Goal: Download file/media

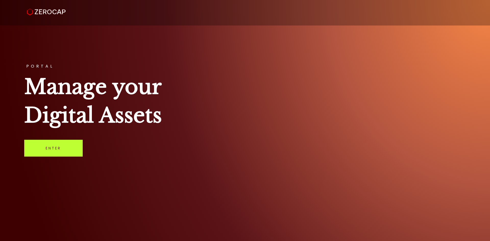
click at [42, 149] on link "Enter" at bounding box center [53, 148] width 58 height 17
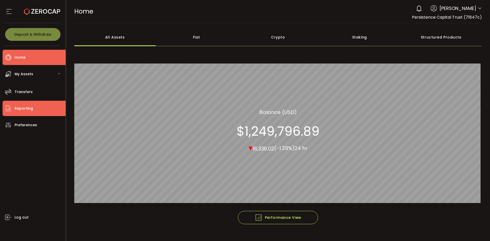
click at [17, 109] on span "Reporting" at bounding box center [24, 108] width 18 height 7
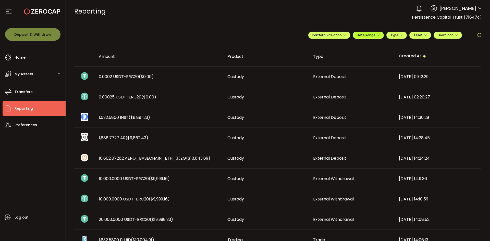
click at [366, 35] on span "Date Range" at bounding box center [368, 35] width 23 height 4
click at [352, 44] on input at bounding box center [354, 45] width 33 height 5
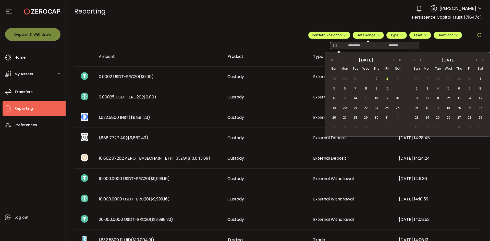
click at [365, 77] on span "1" at bounding box center [366, 79] width 6 height 6
click at [387, 79] on span "3" at bounding box center [387, 79] width 6 height 6
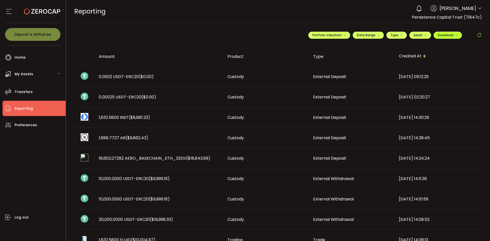
click at [447, 35] on span "Download" at bounding box center [447, 35] width 20 height 4
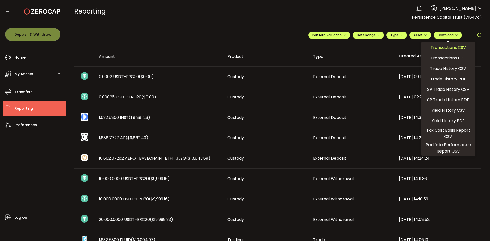
click at [438, 49] on span "Transactions CSV" at bounding box center [447, 47] width 35 height 6
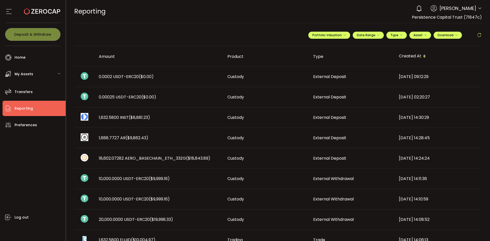
click at [351, 12] on div "REPORTING Buy Power $0.00 USD Reporting Reporting Verify Your Identity 0 Niranj…" at bounding box center [278, 11] width 408 height 23
click at [444, 33] on span "Download" at bounding box center [447, 35] width 20 height 4
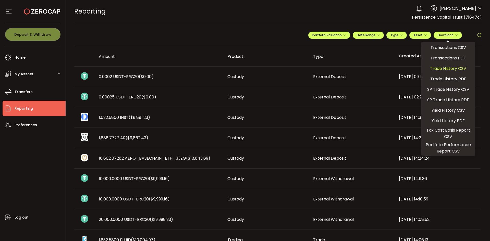
click at [439, 66] on span "Trade History CSV" at bounding box center [448, 68] width 36 height 6
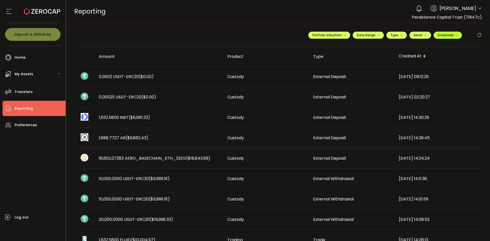
click at [445, 37] on span "Download" at bounding box center [447, 35] width 20 height 4
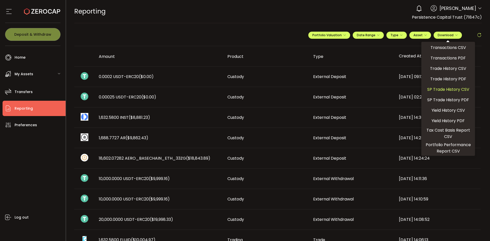
click at [437, 90] on span "SP Trade History CSV" at bounding box center [448, 89] width 42 height 6
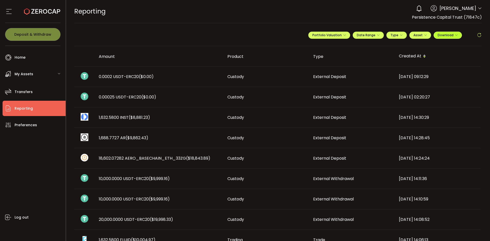
click at [441, 36] on span "Download" at bounding box center [447, 35] width 20 height 4
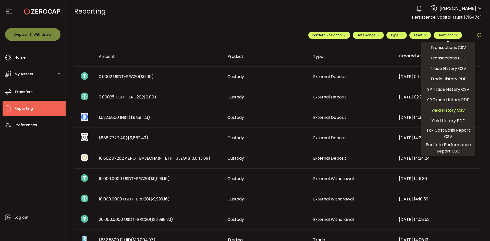
click at [440, 110] on span "Yield History CSV" at bounding box center [447, 110] width 33 height 6
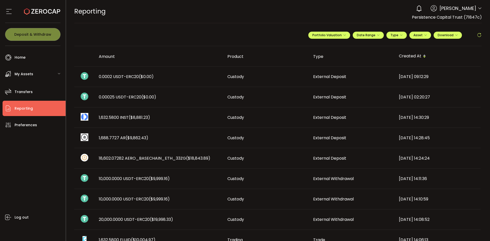
drag, startPoint x: 355, startPoint y: 18, endPoint x: 371, endPoint y: 22, distance: 16.5
click at [355, 18] on div "REPORTING Buy Power $0.00 USD Reporting Reporting Verify Your Identity 0 Niranj…" at bounding box center [278, 11] width 408 height 23
click at [447, 34] on span "Download" at bounding box center [447, 35] width 20 height 4
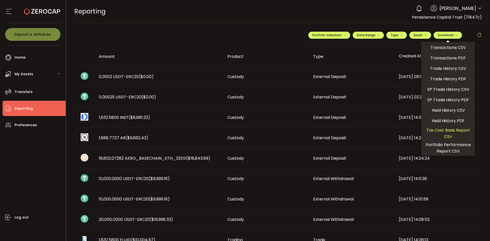
click at [438, 133] on span "Tax Cost Basis Report CSV" at bounding box center [447, 133] width 49 height 13
